Goal: Task Accomplishment & Management: Complete application form

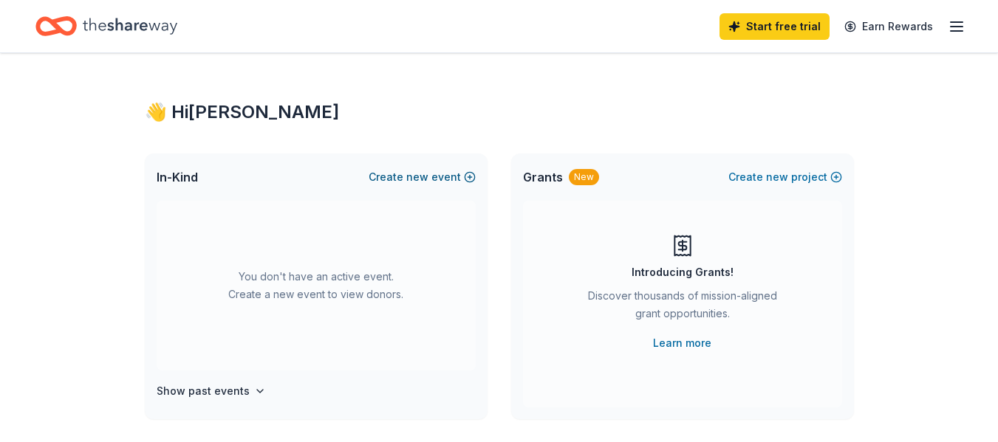
click at [418, 175] on span "new" at bounding box center [417, 177] width 22 height 18
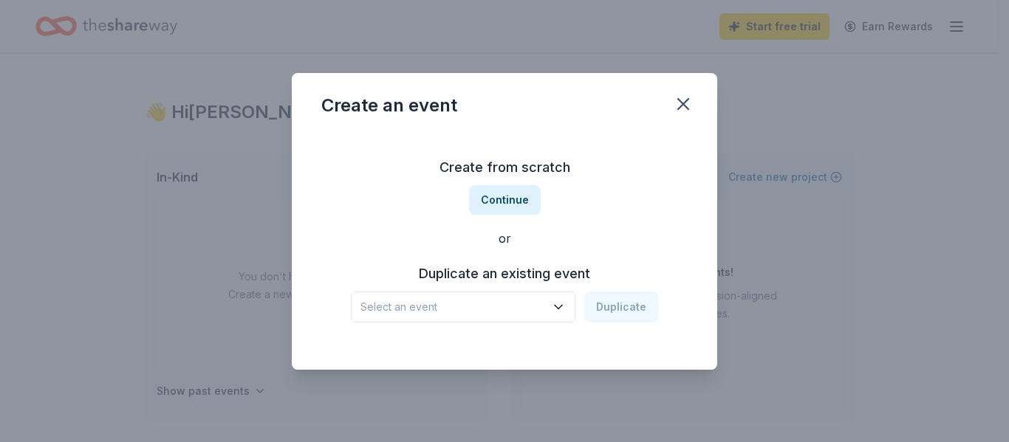
drag, startPoint x: 494, startPoint y: 197, endPoint x: 626, endPoint y: 236, distance: 137.6
click at [626, 236] on div "Create from scratch Continue or Duplicate an existing event Select an event Dup…" at bounding box center [504, 239] width 366 height 214
click at [551, 303] on button "Select an event" at bounding box center [463, 307] width 224 height 31
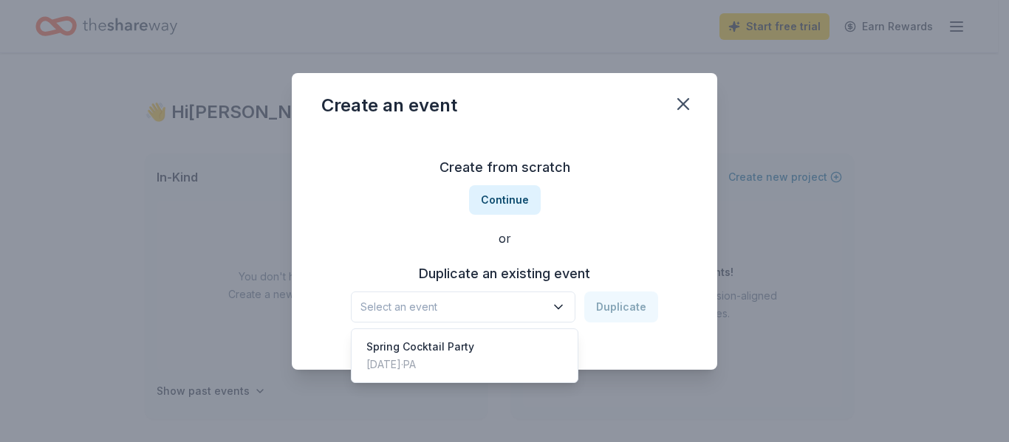
click at [551, 303] on button "Select an event" at bounding box center [463, 307] width 224 height 31
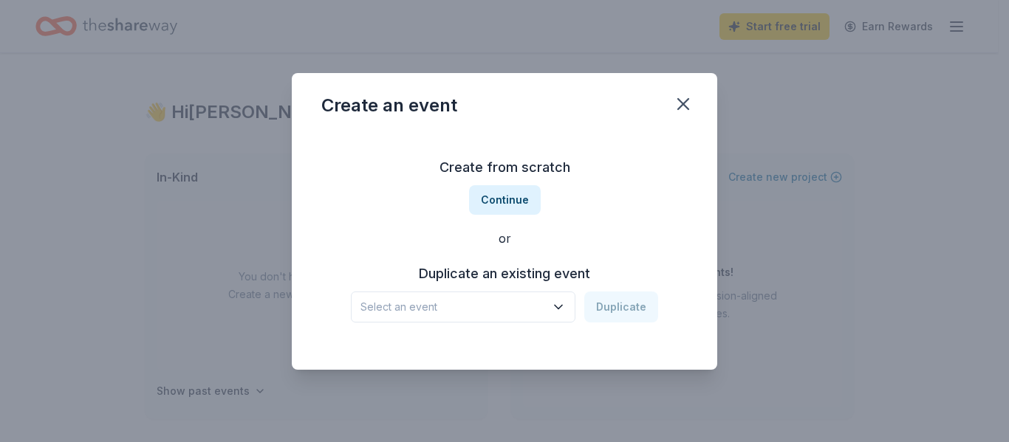
click at [490, 219] on div "Create from scratch Continue or Duplicate an existing event Select an event Dup…" at bounding box center [504, 239] width 366 height 214
click at [490, 202] on button "Continue" at bounding box center [505, 200] width 72 height 30
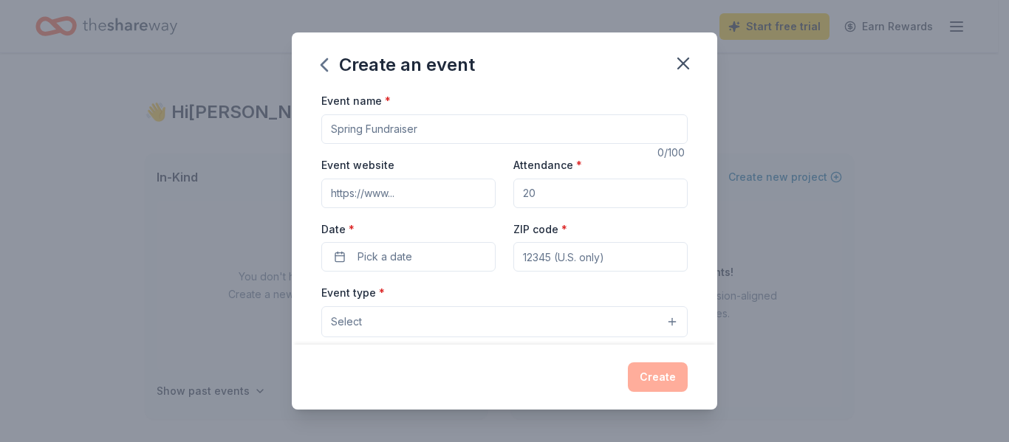
click at [459, 135] on input "Event name *" at bounding box center [504, 129] width 366 height 30
type input "Bingo Night"
click at [543, 193] on input "Attendance *" at bounding box center [600, 194] width 174 height 30
type input "150"
click at [446, 253] on button "Pick a date" at bounding box center [408, 257] width 174 height 30
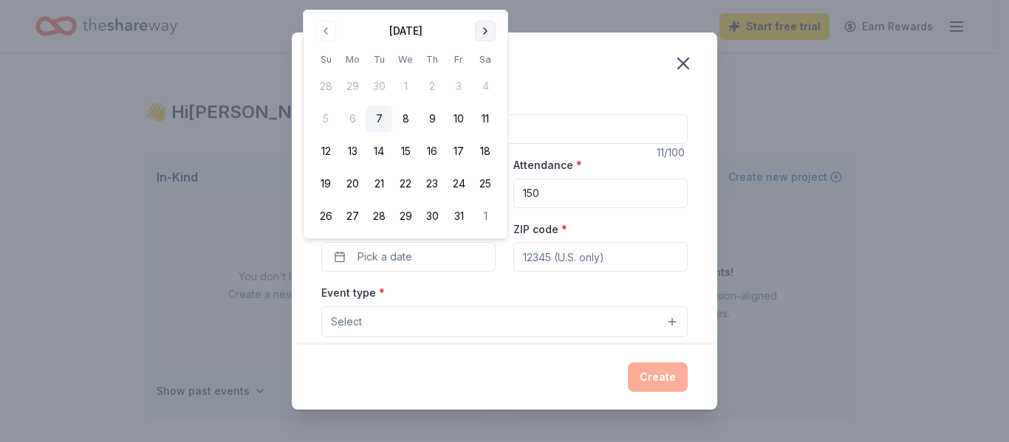
click at [482, 24] on button "Go to next month" at bounding box center [485, 31] width 21 height 21
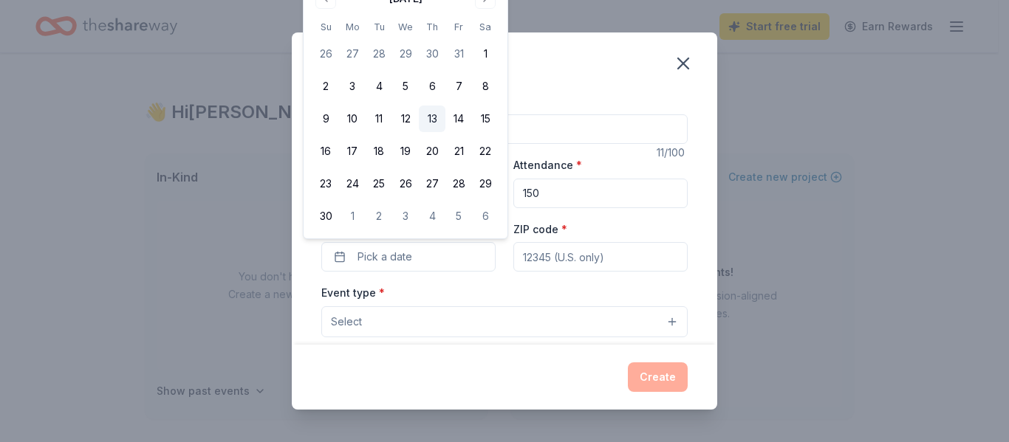
click at [436, 123] on button "13" at bounding box center [432, 119] width 27 height 27
click at [586, 250] on input "ZIP code *" at bounding box center [600, 257] width 174 height 30
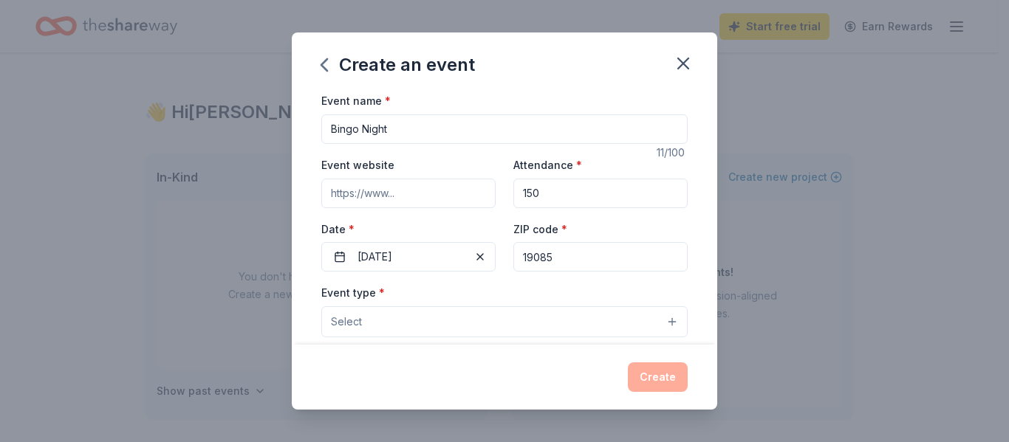
type input "19085"
click at [460, 315] on button "Select" at bounding box center [504, 321] width 366 height 31
click at [458, 319] on button "Select" at bounding box center [504, 321] width 366 height 31
click at [664, 326] on button "Select" at bounding box center [504, 321] width 366 height 31
click at [653, 319] on button "Select" at bounding box center [504, 321] width 366 height 31
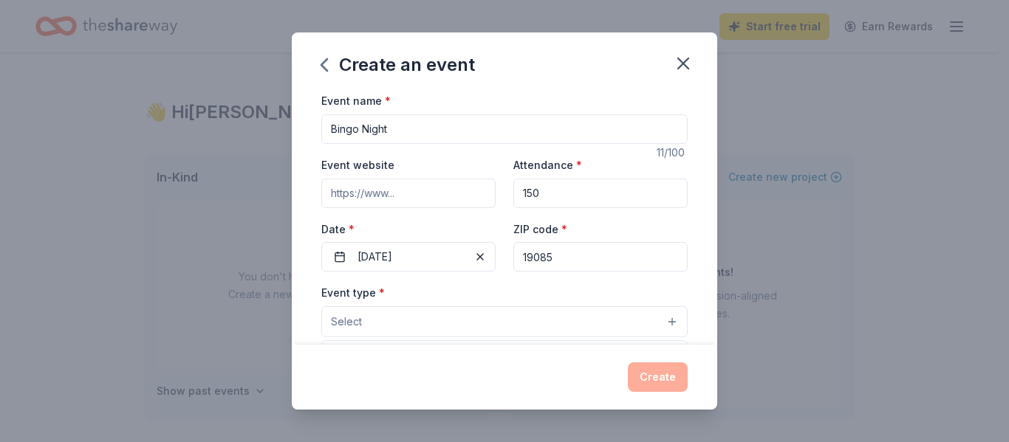
click at [439, 310] on button "Select" at bounding box center [504, 321] width 366 height 31
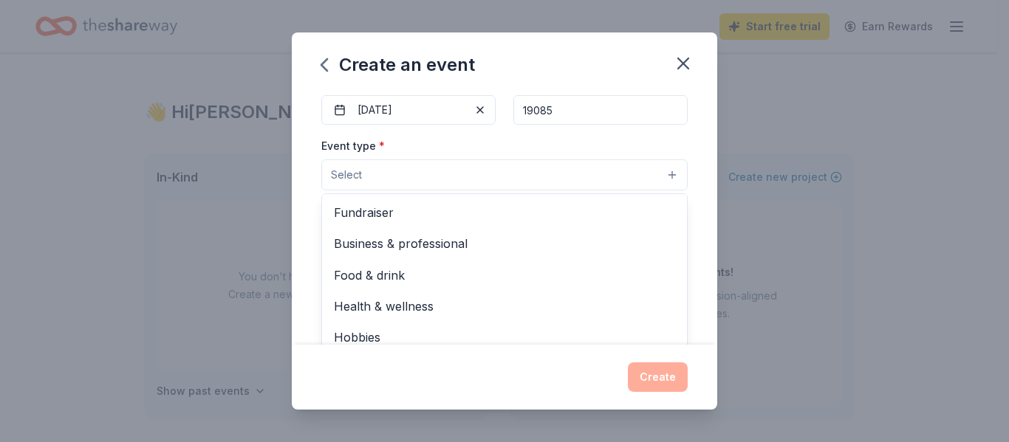
scroll to position [148, 0]
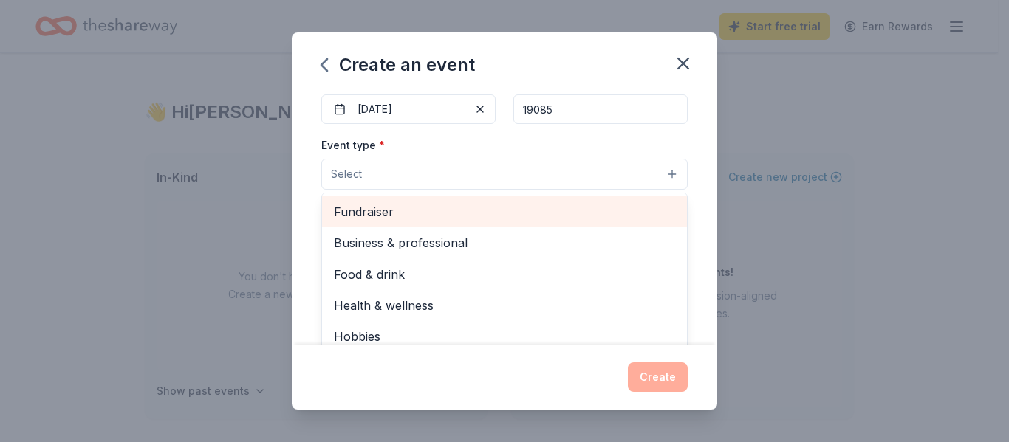
click at [532, 209] on span "Fundraiser" at bounding box center [504, 211] width 341 height 19
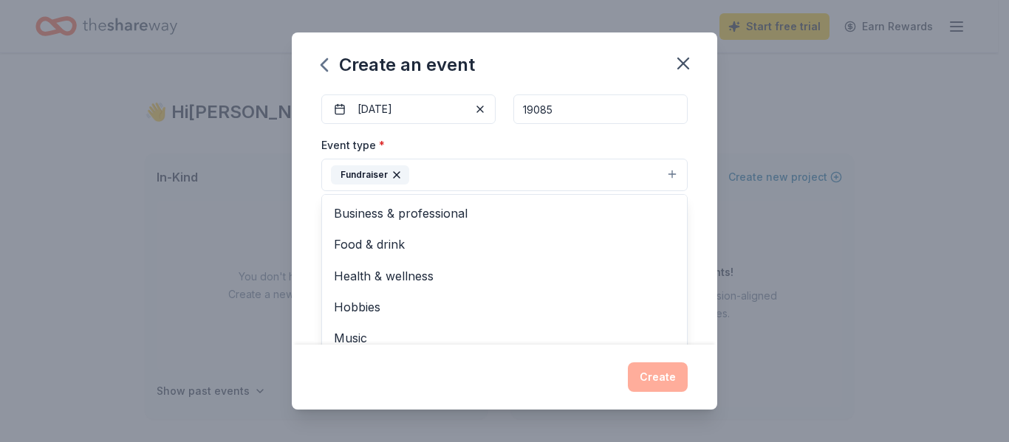
click at [653, 382] on div "Create an event Event name * Bingo Night 11 /100 Event website Attendance * 150…" at bounding box center [504, 220] width 425 height 377
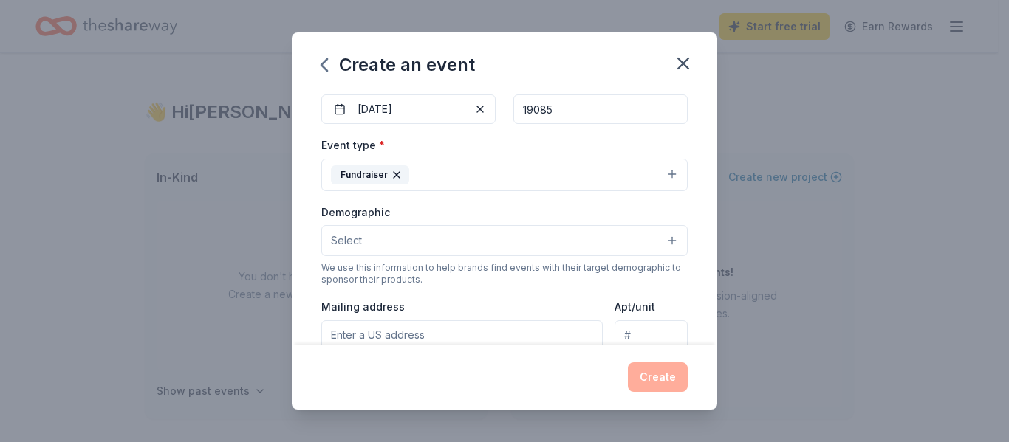
click at [439, 238] on button "Select" at bounding box center [504, 240] width 366 height 31
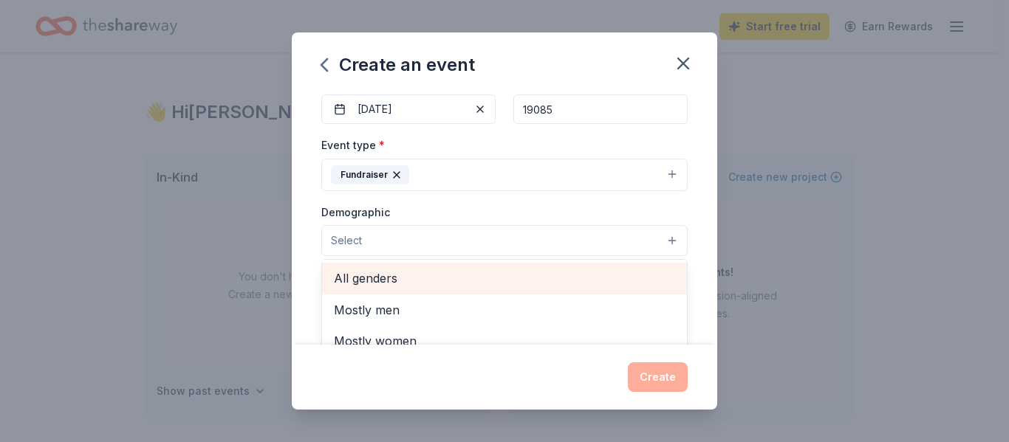
scroll to position [74, 0]
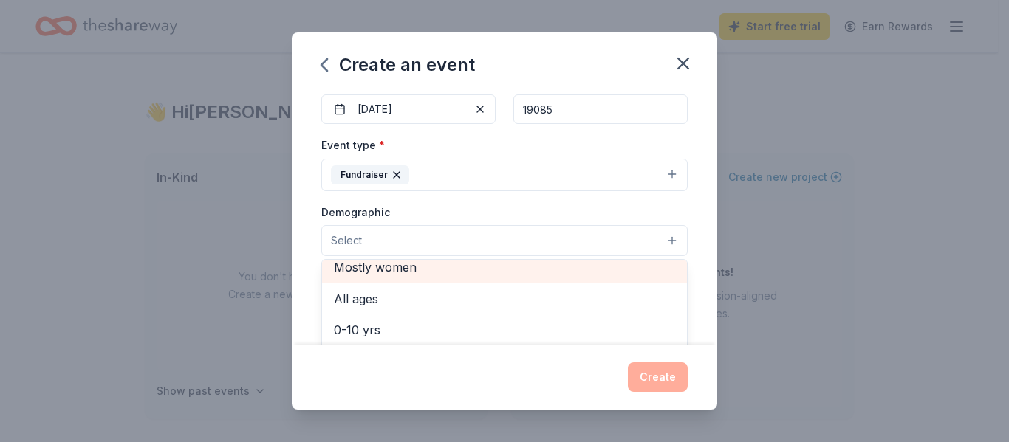
click at [408, 270] on span "Mostly women" at bounding box center [504, 267] width 341 height 19
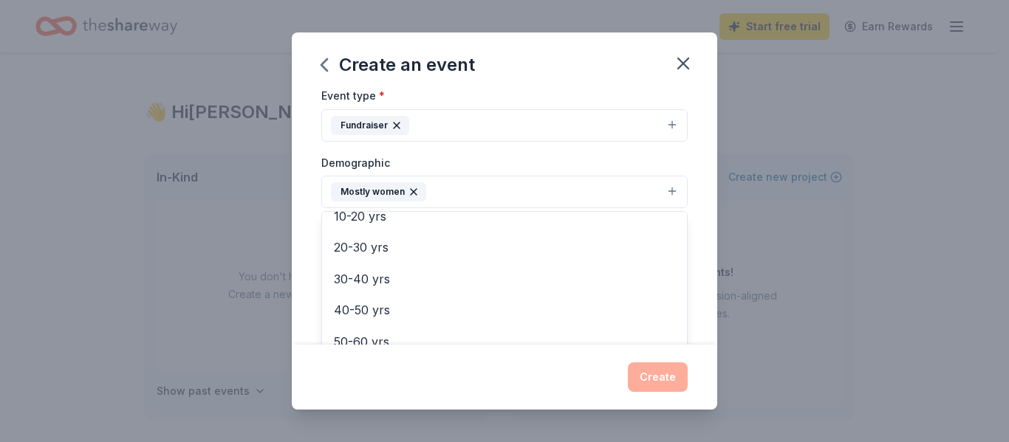
scroll to position [222, 0]
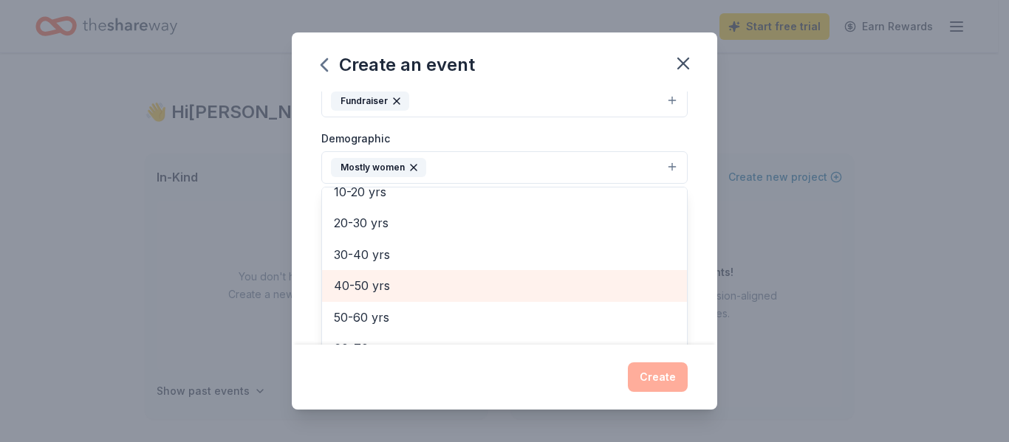
click at [408, 279] on span "40-50 yrs" at bounding box center [504, 285] width 341 height 19
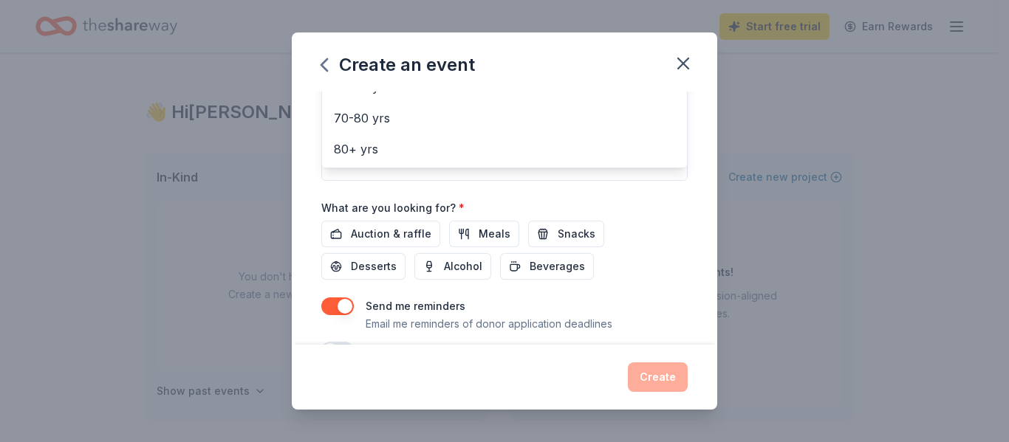
scroll to position [443, 0]
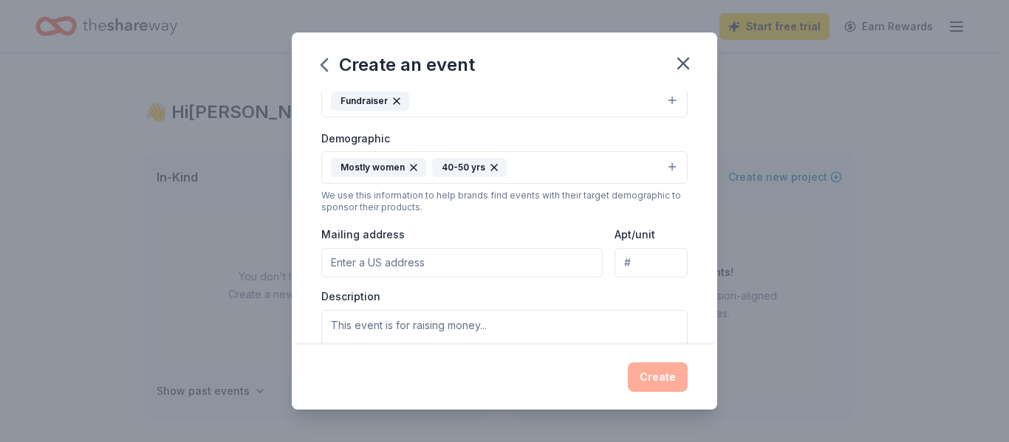
scroll to position [245, 0]
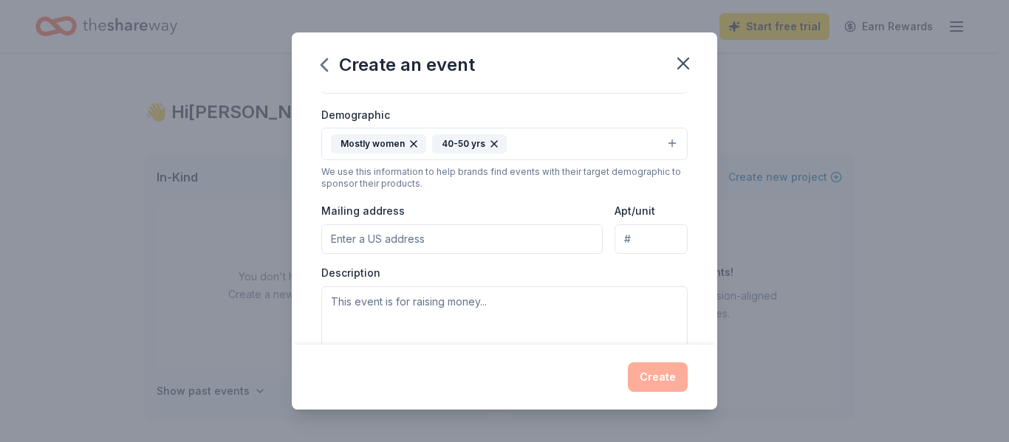
click at [472, 233] on input "Mailing address" at bounding box center [461, 239] width 281 height 30
type input "[STREET_ADDRESS][PERSON_NAME]"
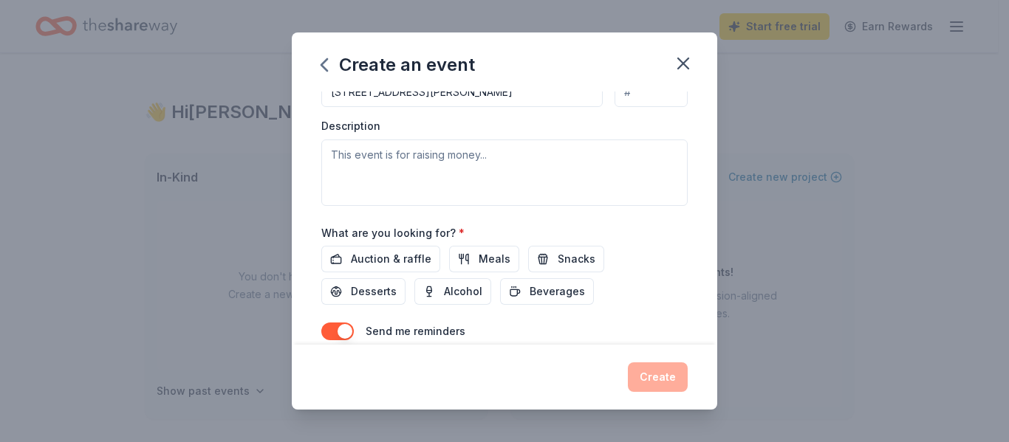
scroll to position [393, 0]
click at [450, 166] on textarea at bounding box center [504, 172] width 366 height 66
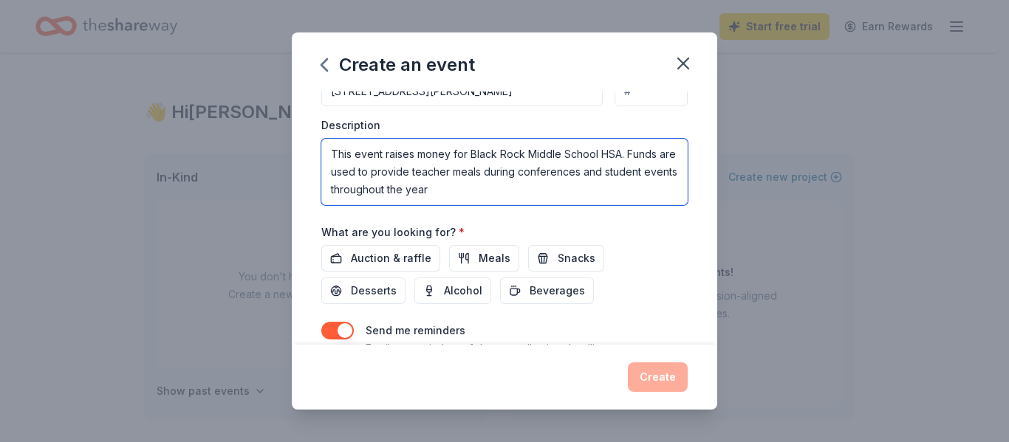
click at [596, 172] on textarea "This event raises money for Black Rock Middle School HSA. Funds are used to pro…" at bounding box center [504, 172] width 366 height 66
type textarea "This event raises money for Black Rock Middle School HSA. Funds are used to pro…"
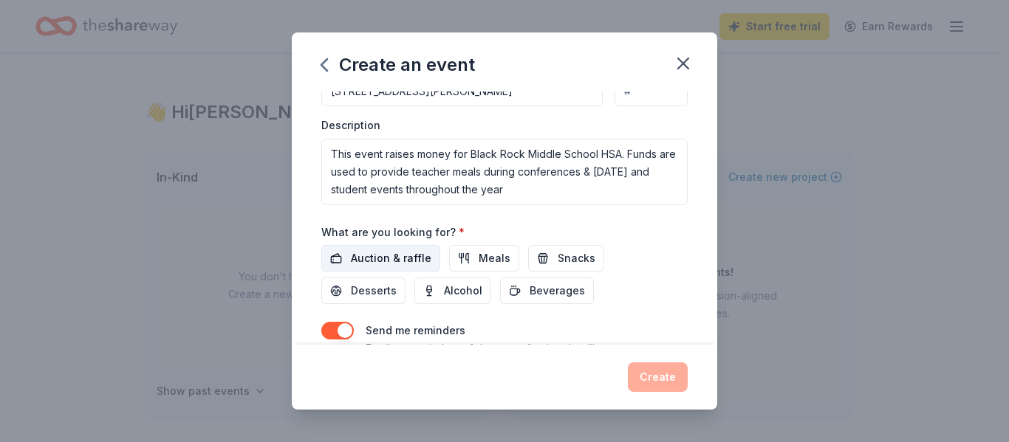
click at [402, 255] on span "Auction & raffle" at bounding box center [391, 259] width 80 height 18
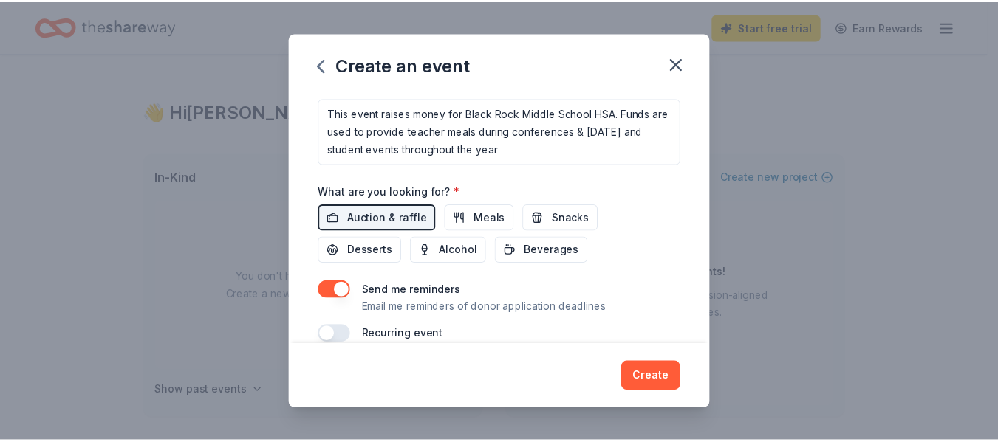
scroll to position [456, 0]
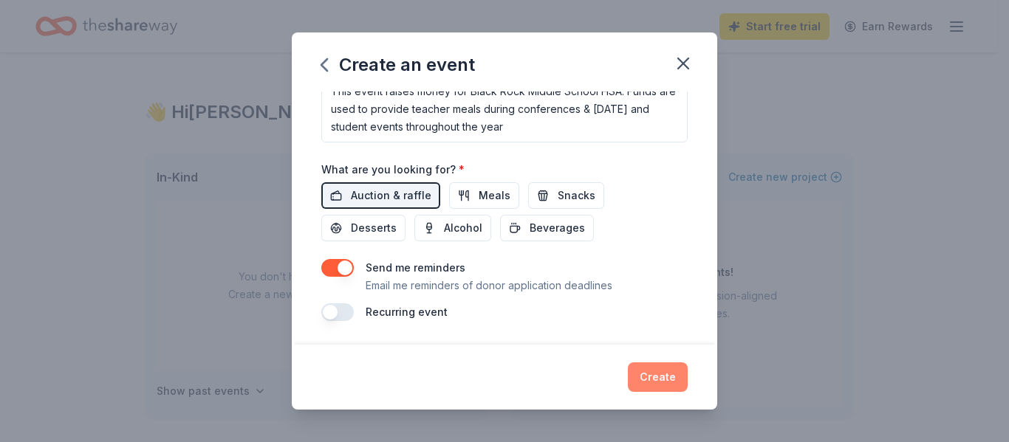
click at [659, 377] on button "Create" at bounding box center [658, 378] width 60 height 30
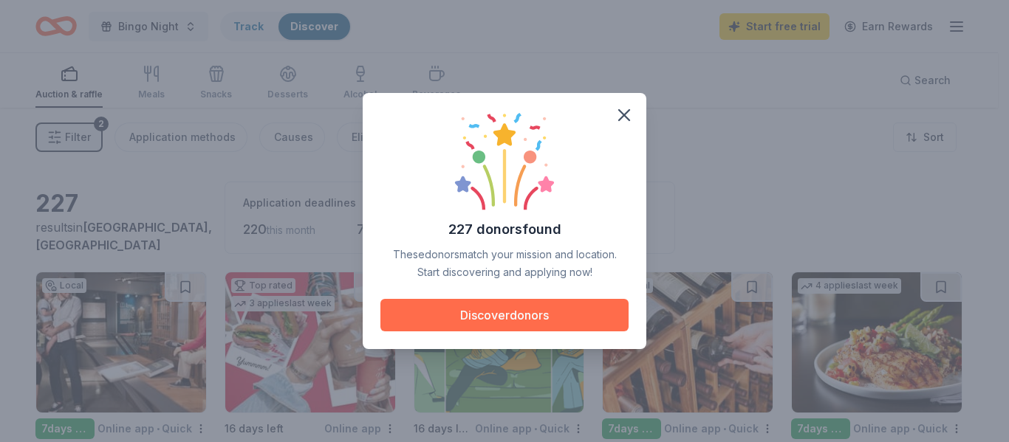
click at [506, 325] on button "Discover donors" at bounding box center [504, 315] width 248 height 32
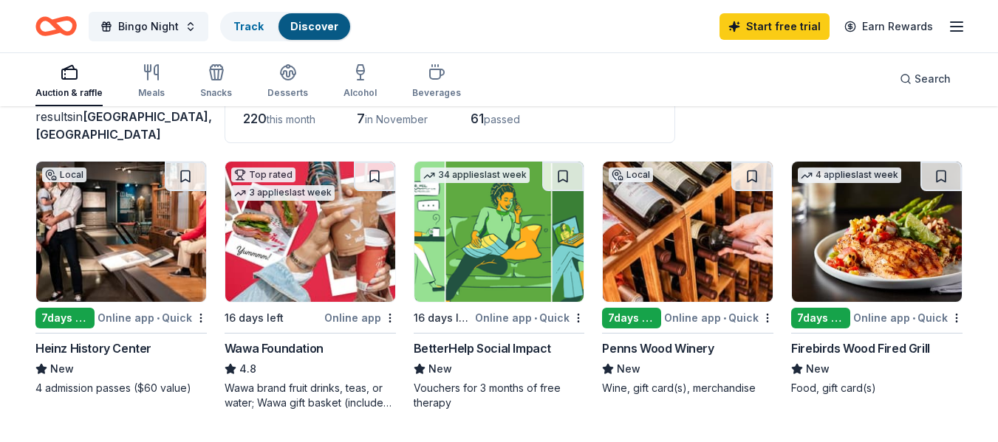
scroll to position [148, 0]
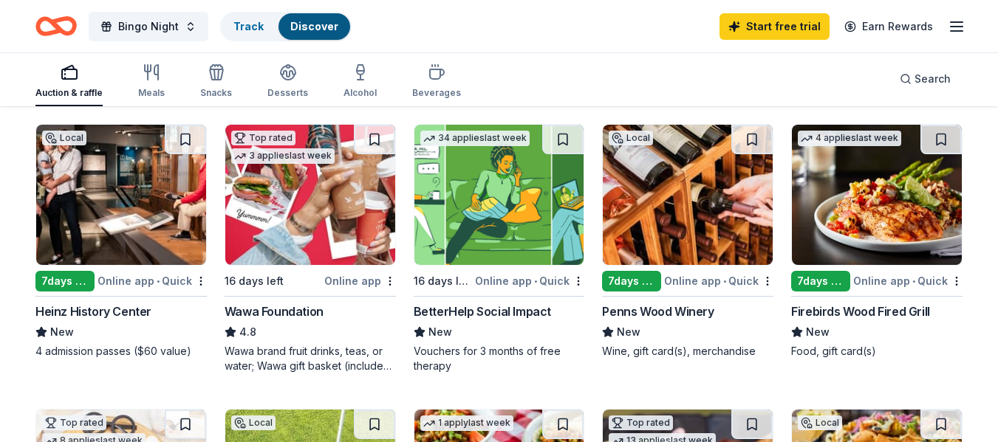
click at [645, 311] on div "Penns Wood Winery" at bounding box center [657, 312] width 111 height 18
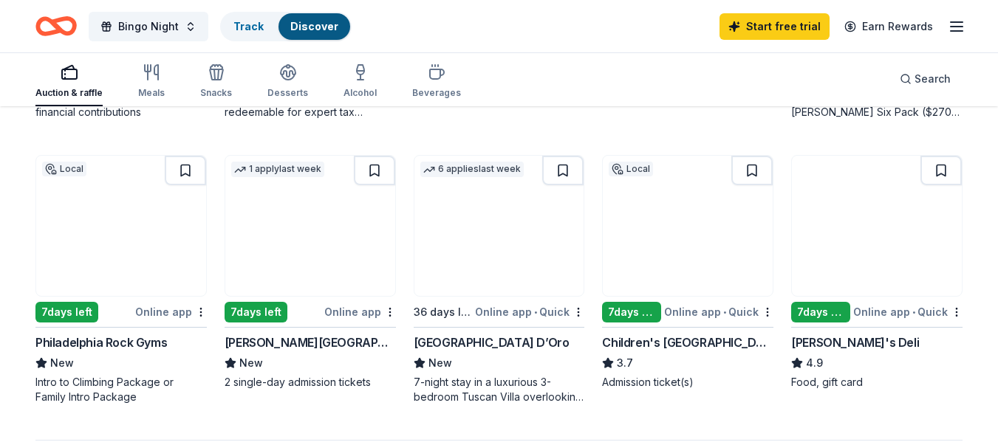
scroll to position [960, 0]
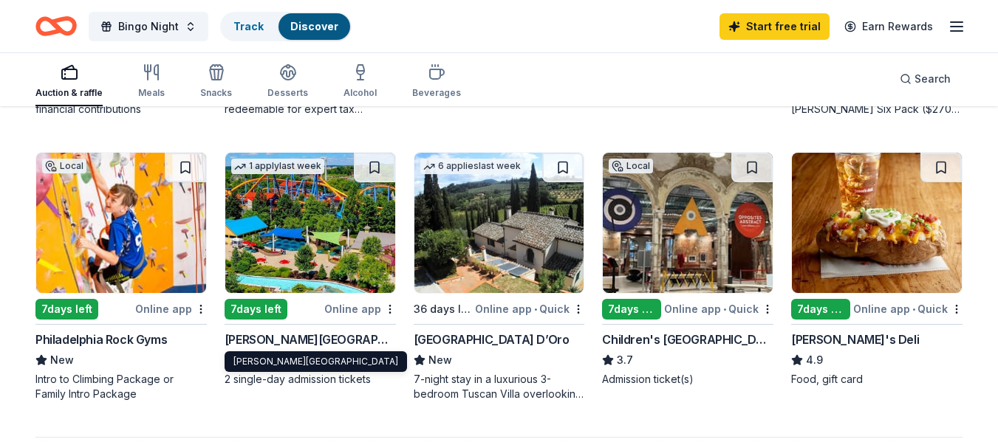
click at [351, 340] on div "[PERSON_NAME][GEOGRAPHIC_DATA]" at bounding box center [309, 340] width 171 height 18
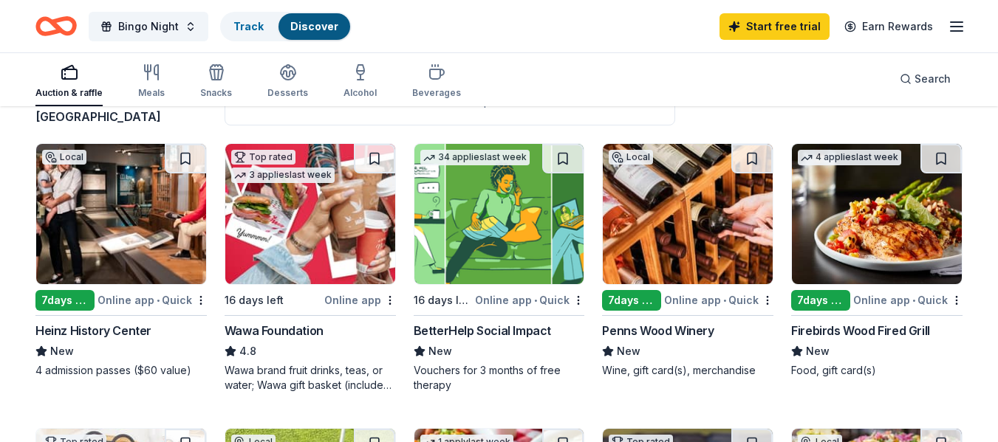
scroll to position [0, 0]
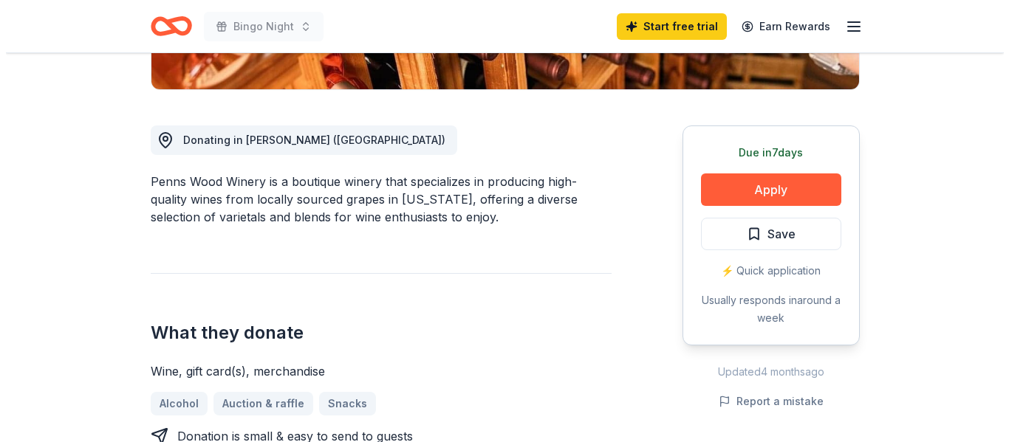
scroll to position [369, 0]
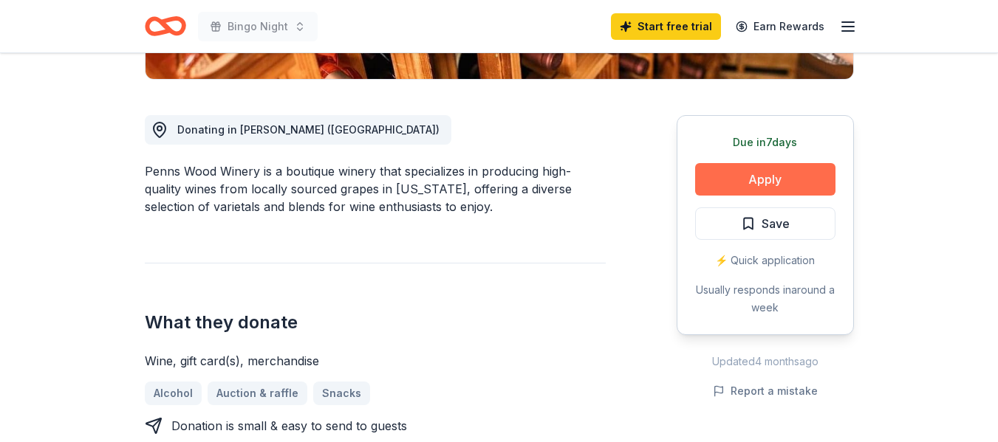
click at [741, 184] on button "Apply" at bounding box center [765, 179] width 140 height 32
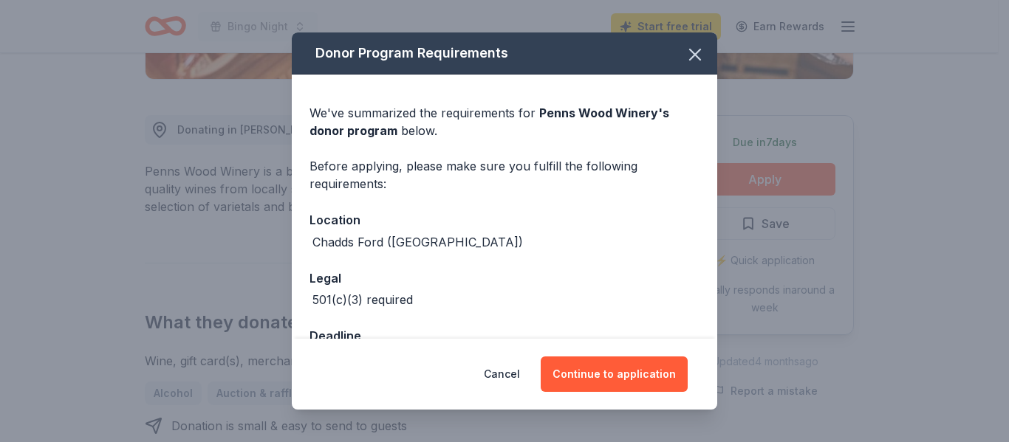
scroll to position [49, 0]
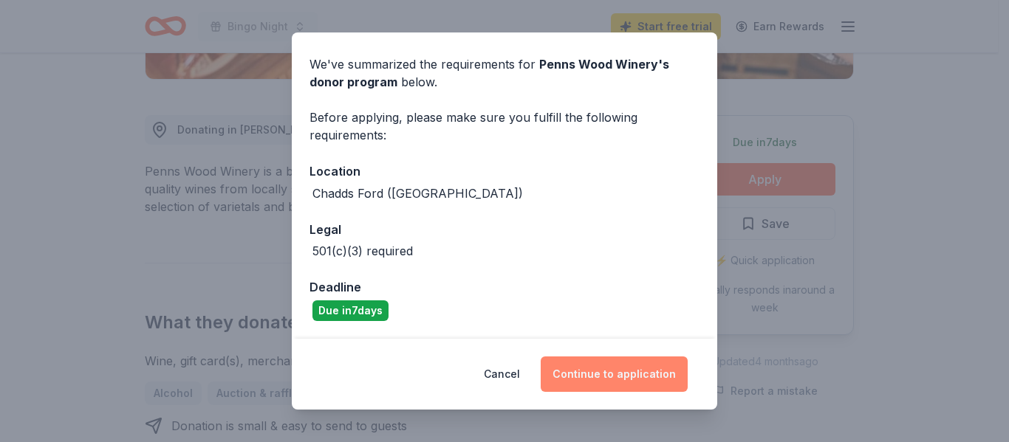
click at [605, 374] on button "Continue to application" at bounding box center [614, 374] width 147 height 35
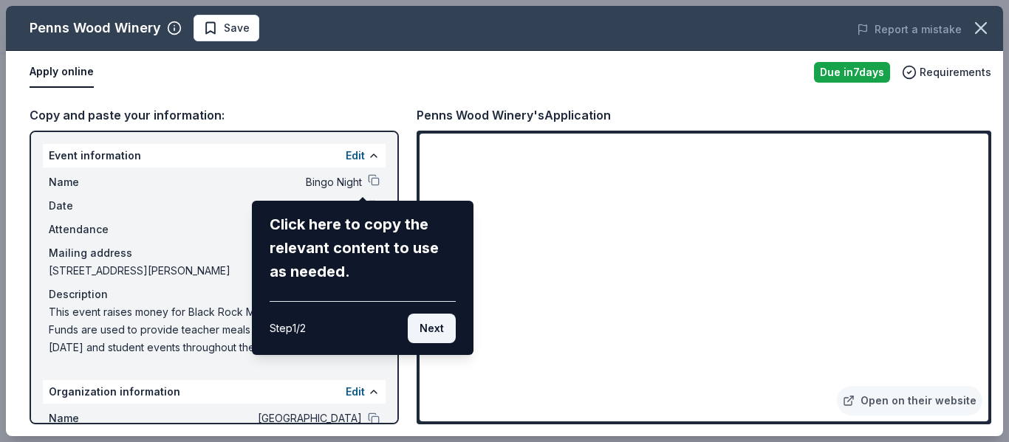
click at [428, 334] on button "Next" at bounding box center [432, 329] width 48 height 30
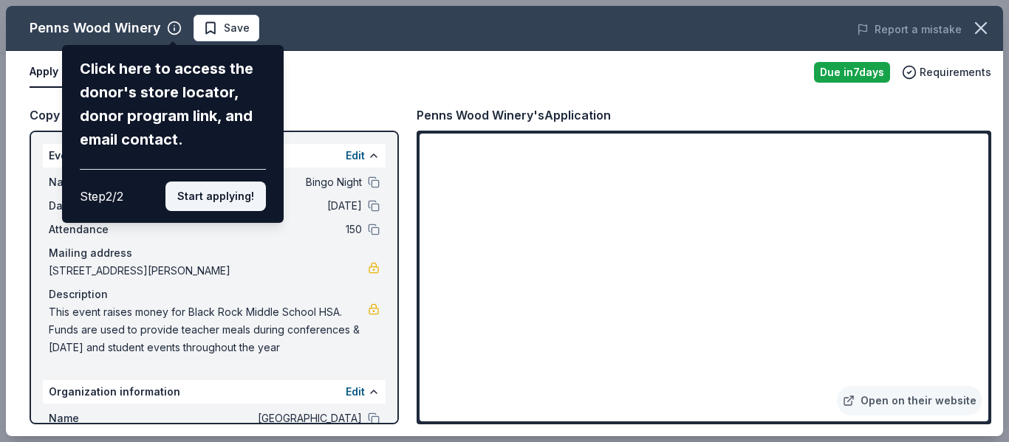
click at [236, 202] on button "Start applying!" at bounding box center [215, 197] width 100 height 30
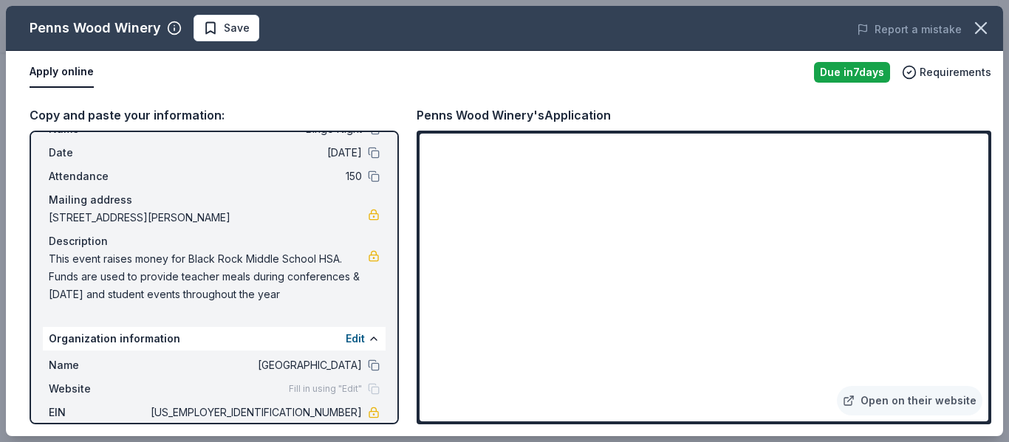
scroll to position [128, 0]
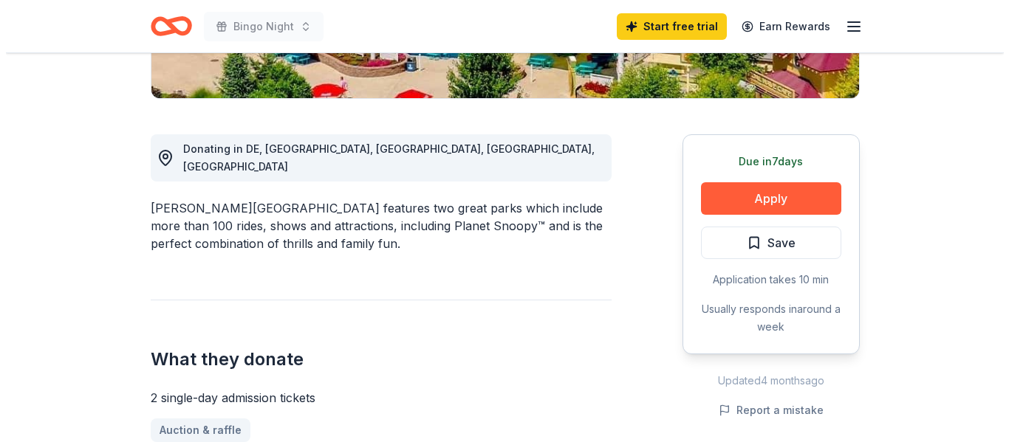
scroll to position [443, 0]
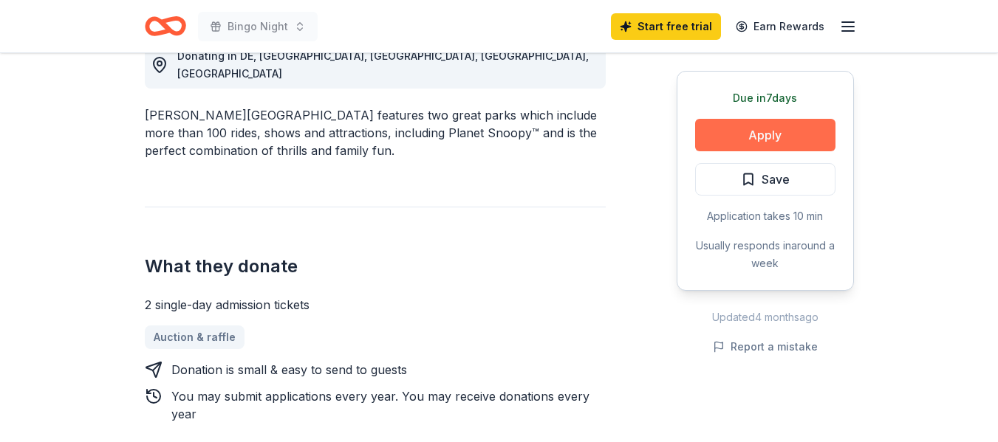
click at [749, 134] on button "Apply" at bounding box center [765, 135] width 140 height 32
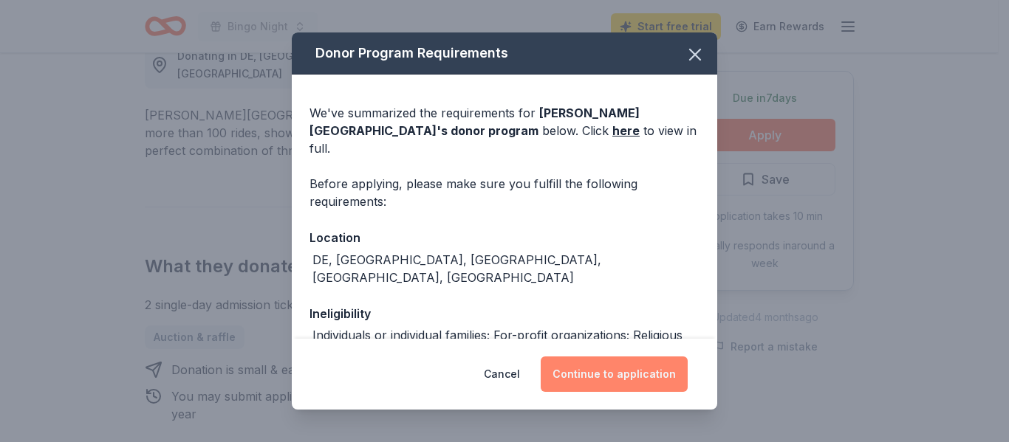
click at [604, 382] on button "Continue to application" at bounding box center [614, 374] width 147 height 35
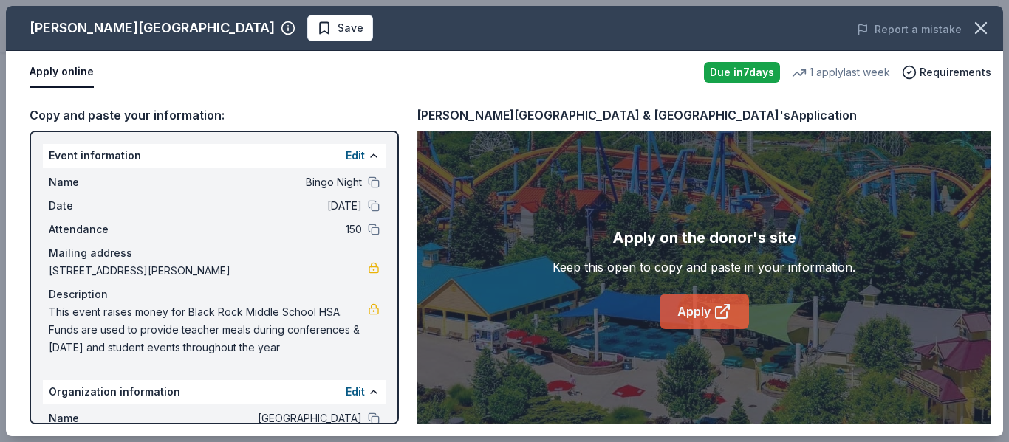
click at [690, 315] on link "Apply" at bounding box center [703, 311] width 89 height 35
